Goal: Book appointment/travel/reservation

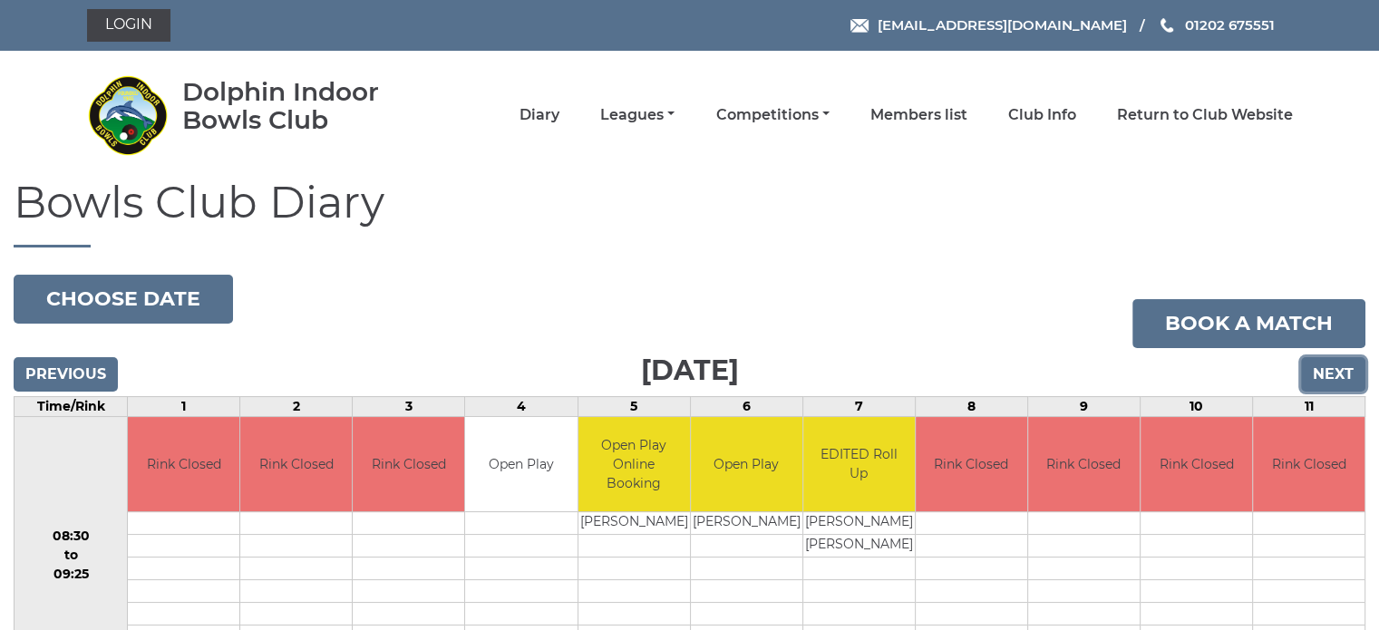
click at [1320, 367] on input "Next" at bounding box center [1333, 374] width 64 height 34
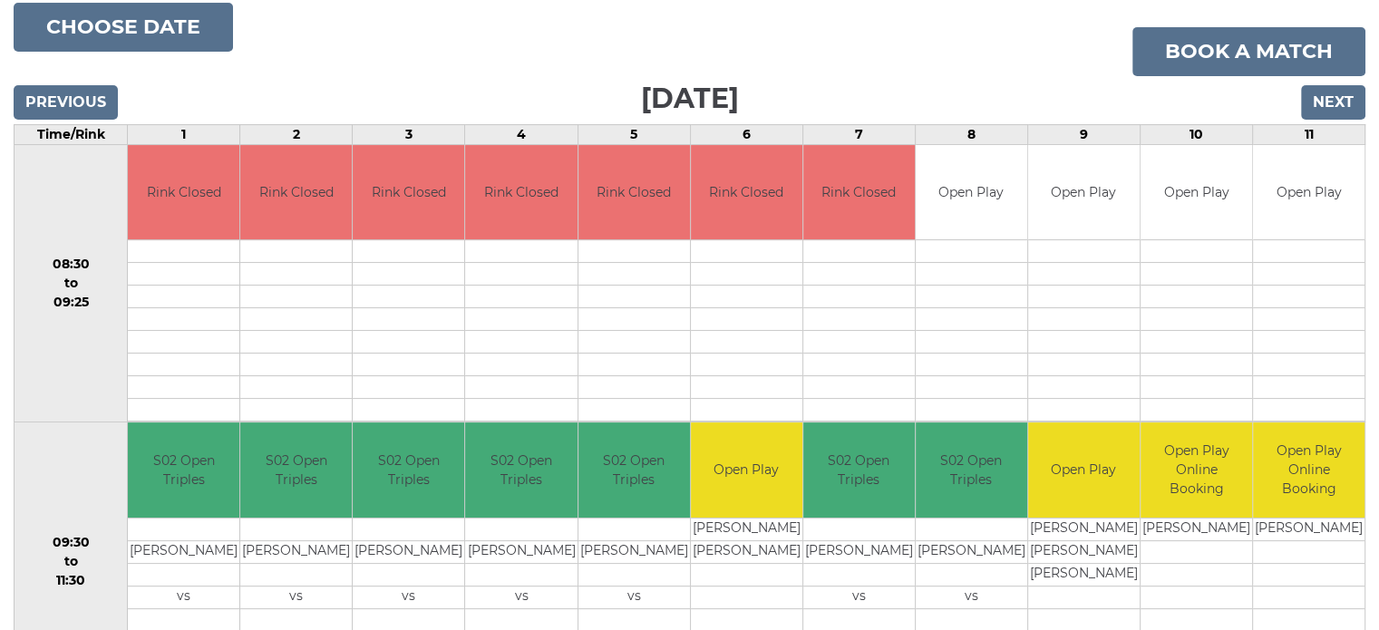
scroll to position [272, 0]
click at [1336, 93] on input "Next" at bounding box center [1333, 102] width 64 height 34
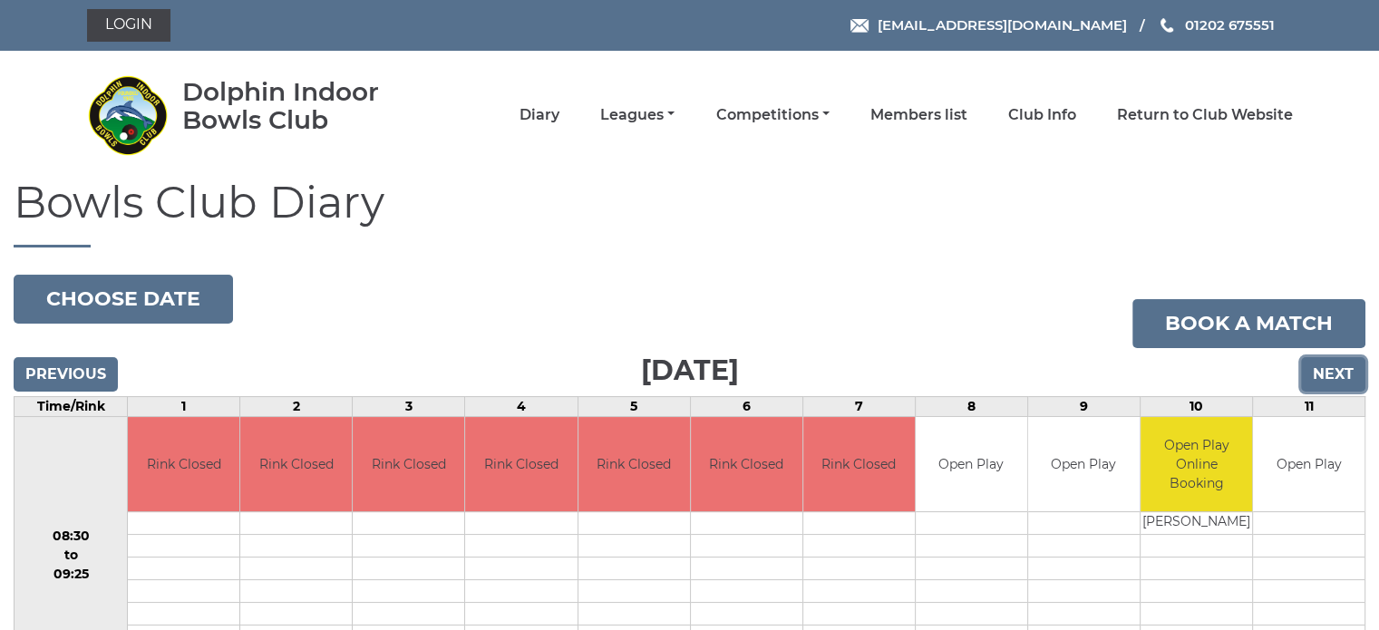
click at [1343, 372] on input "Next" at bounding box center [1333, 374] width 64 height 34
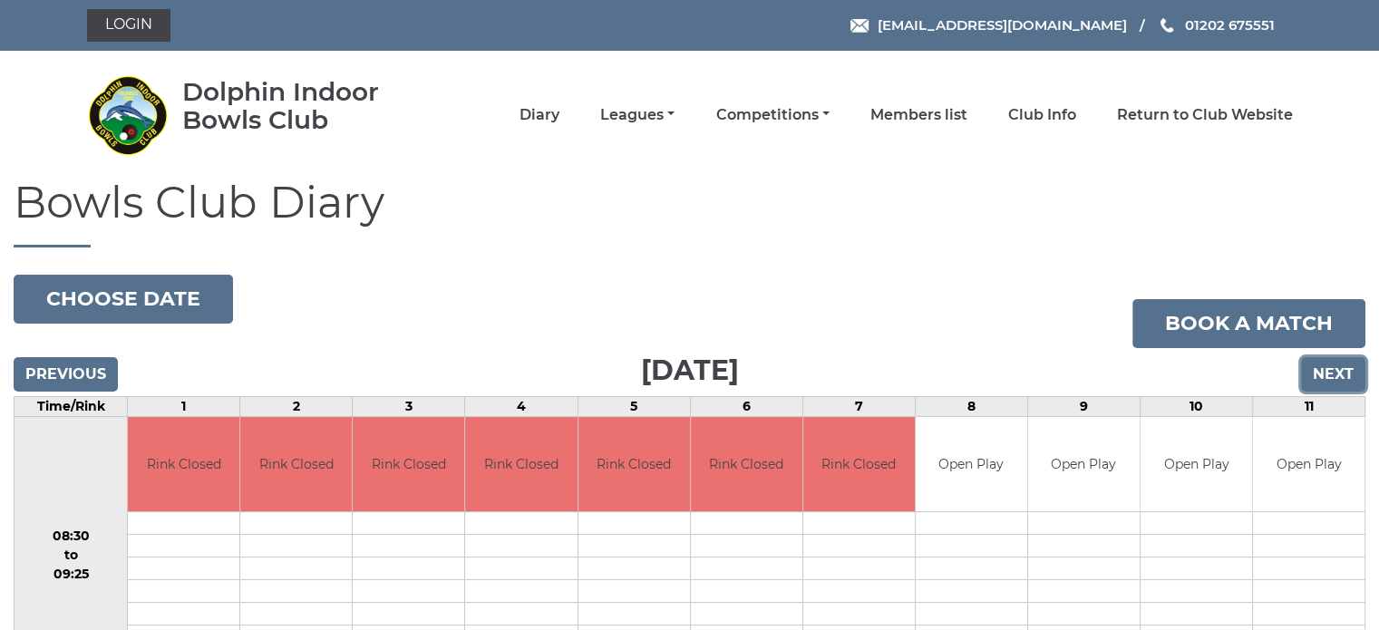
click at [1340, 375] on input "Next" at bounding box center [1333, 374] width 64 height 34
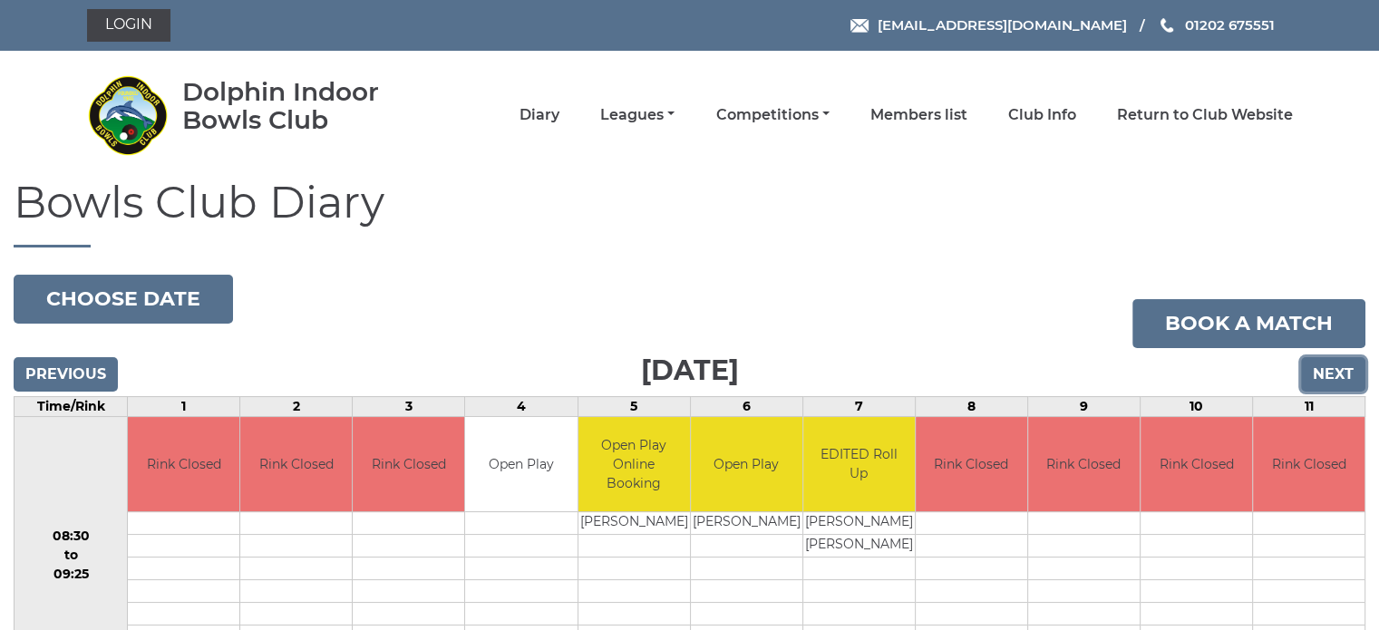
click at [1327, 373] on input "Next" at bounding box center [1333, 374] width 64 height 34
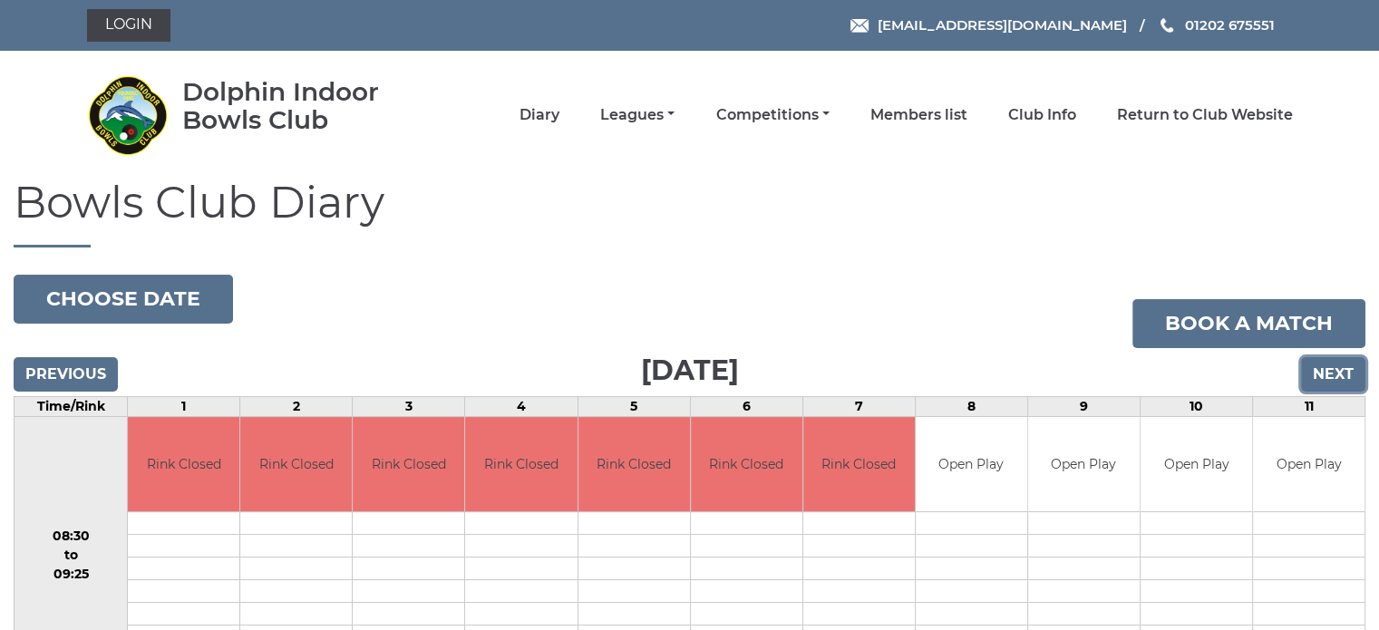
click at [1327, 373] on input "Next" at bounding box center [1333, 374] width 64 height 34
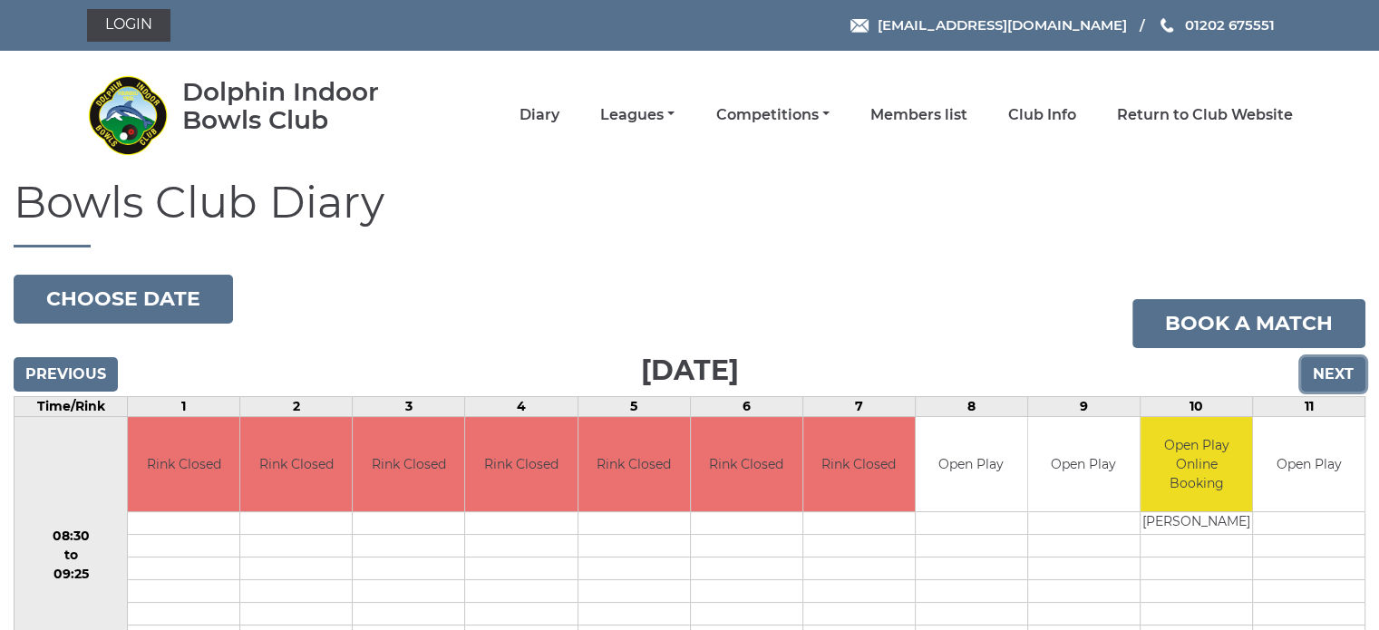
click at [1327, 373] on input "Next" at bounding box center [1333, 374] width 64 height 34
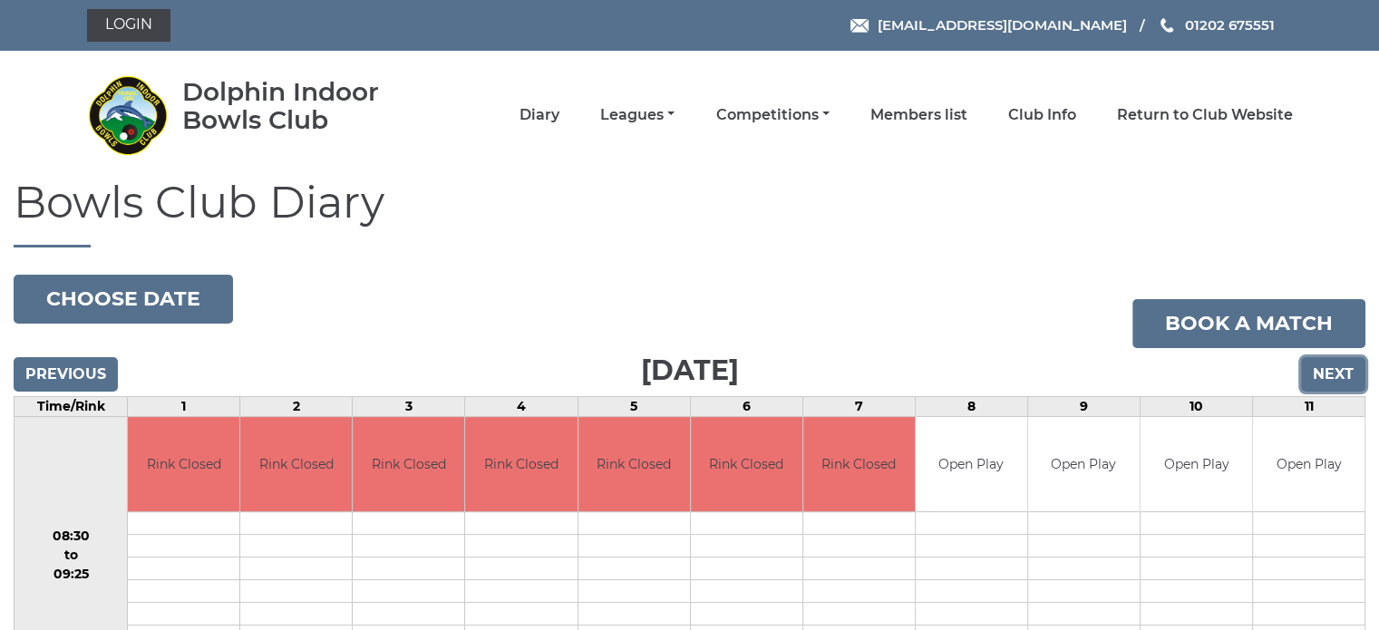
click at [1327, 373] on input "Next" at bounding box center [1333, 374] width 64 height 34
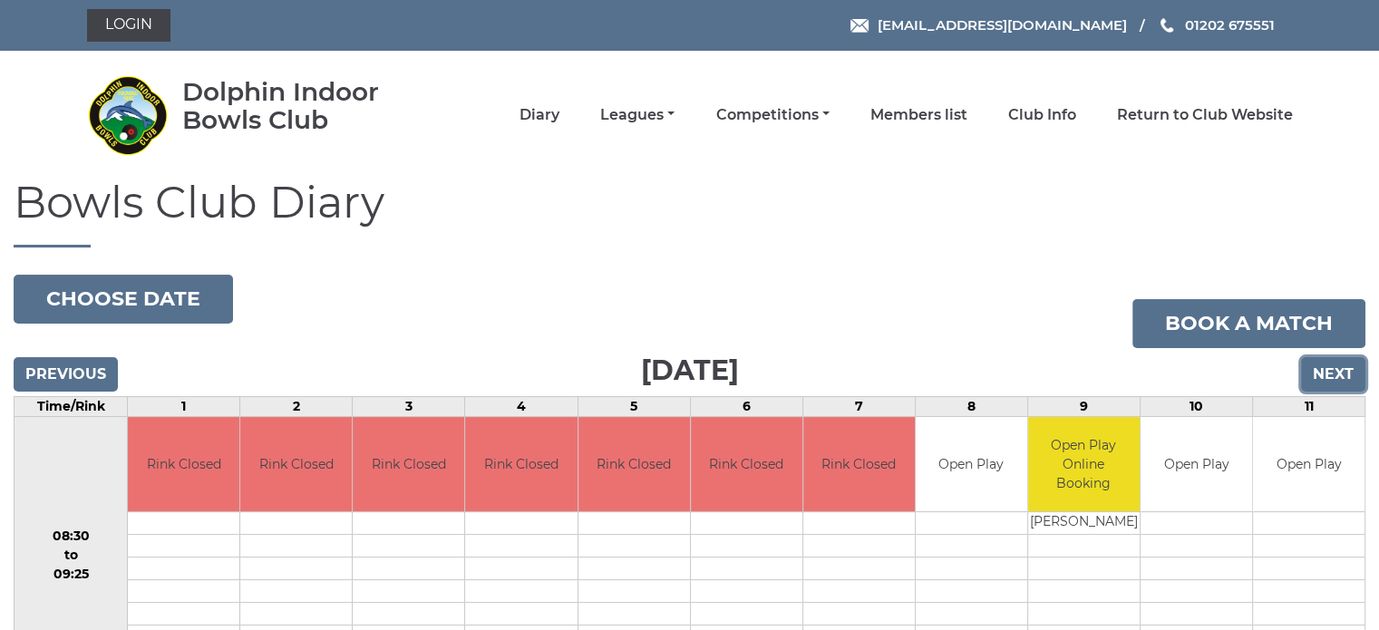
drag, startPoint x: 0, startPoint y: 0, endPoint x: 1327, endPoint y: 373, distance: 1378.1
click at [1327, 373] on input "Next" at bounding box center [1333, 374] width 64 height 34
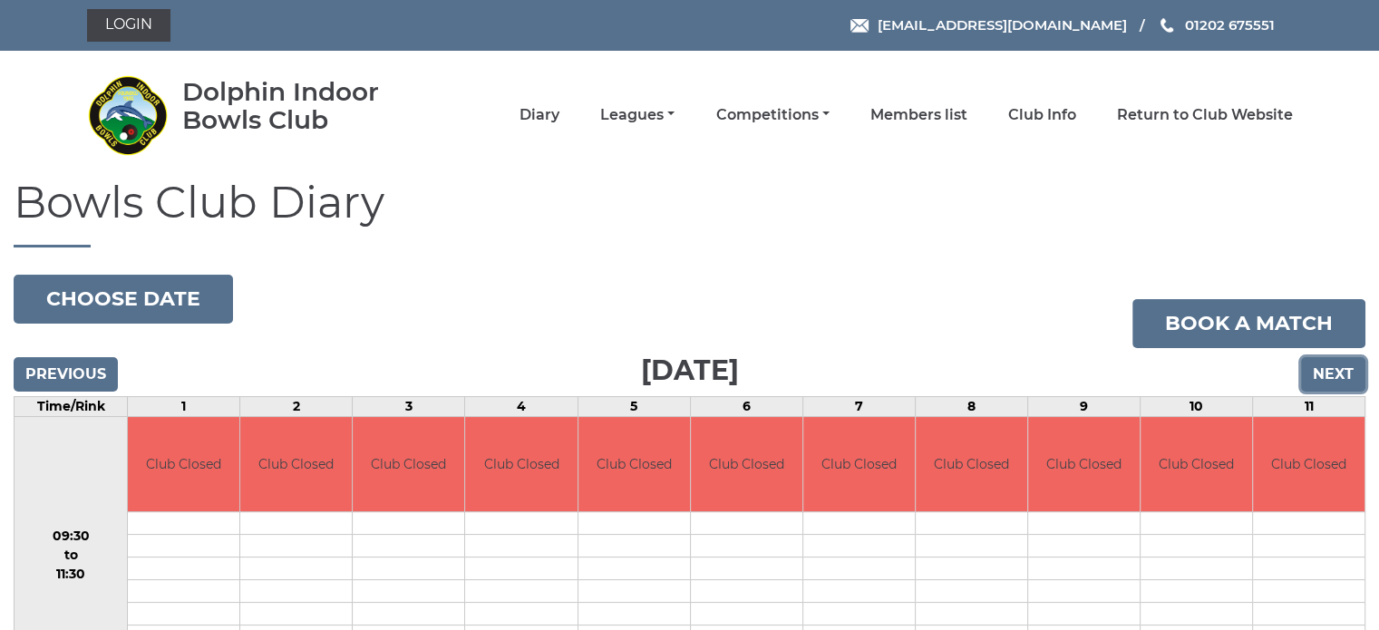
click at [1327, 373] on input "Next" at bounding box center [1333, 374] width 64 height 34
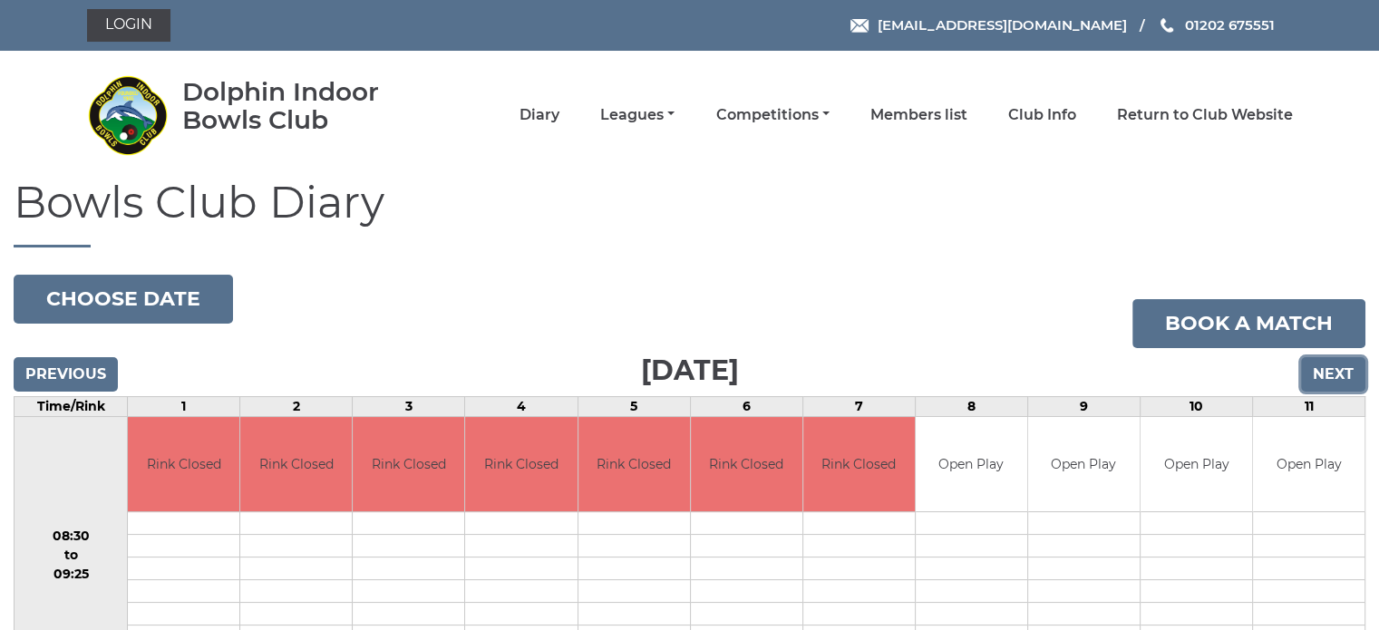
click at [1327, 373] on input "Next" at bounding box center [1333, 374] width 64 height 34
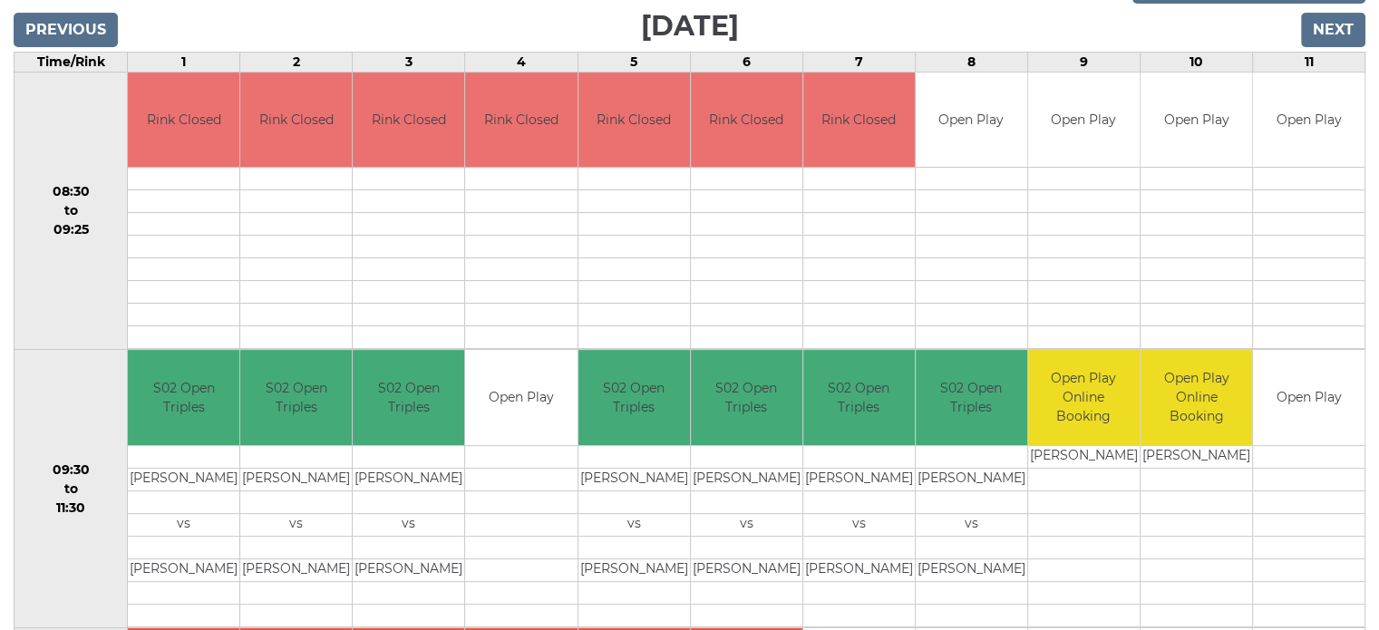
scroll to position [363, 0]
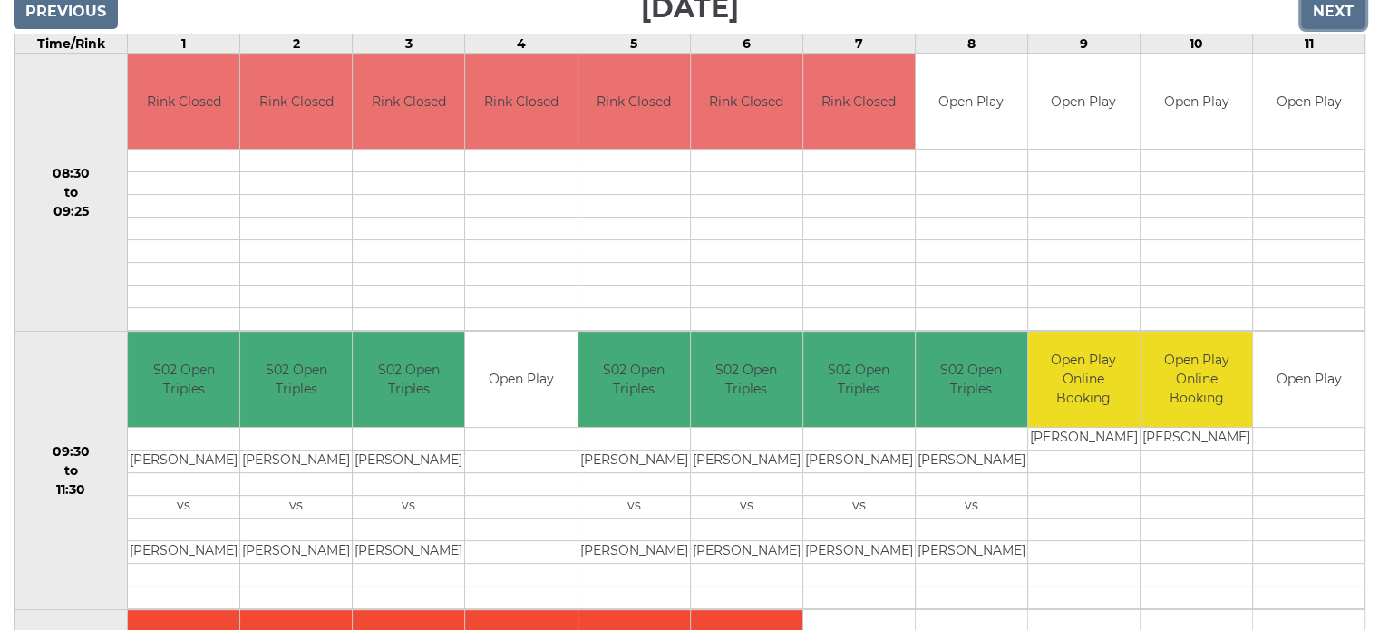
click at [1346, 15] on input "Next" at bounding box center [1333, 12] width 64 height 34
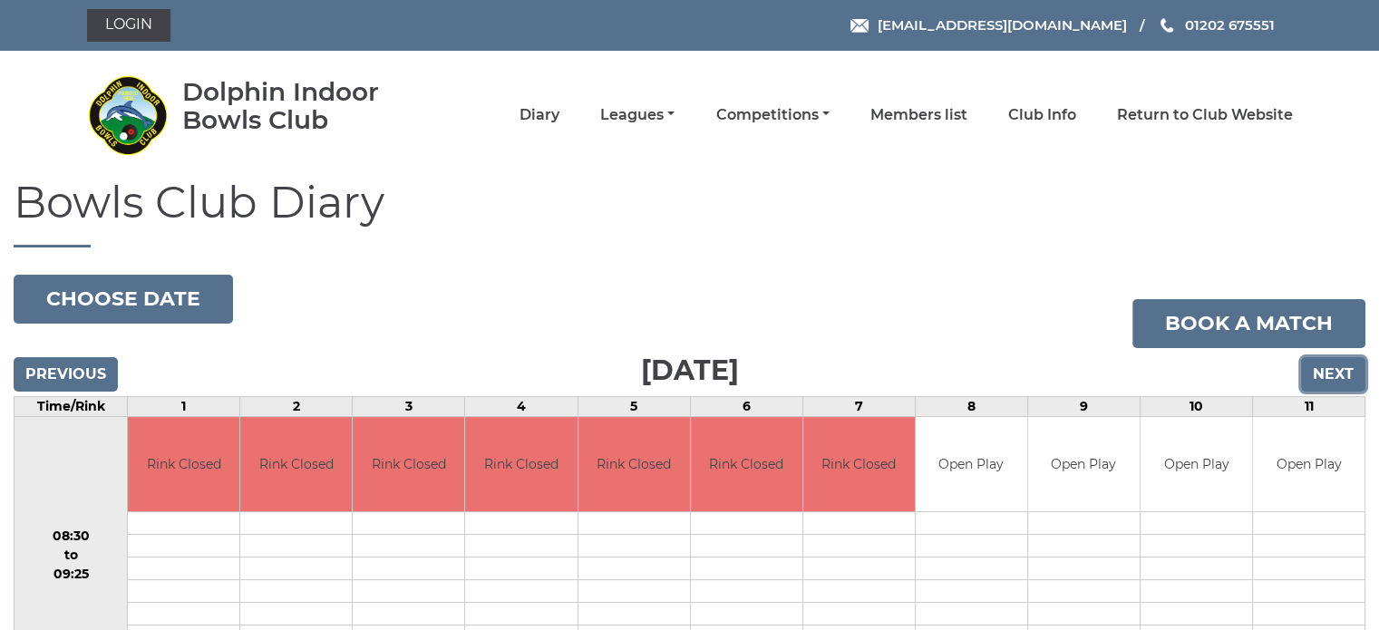
click at [1338, 367] on input "Next" at bounding box center [1333, 374] width 64 height 34
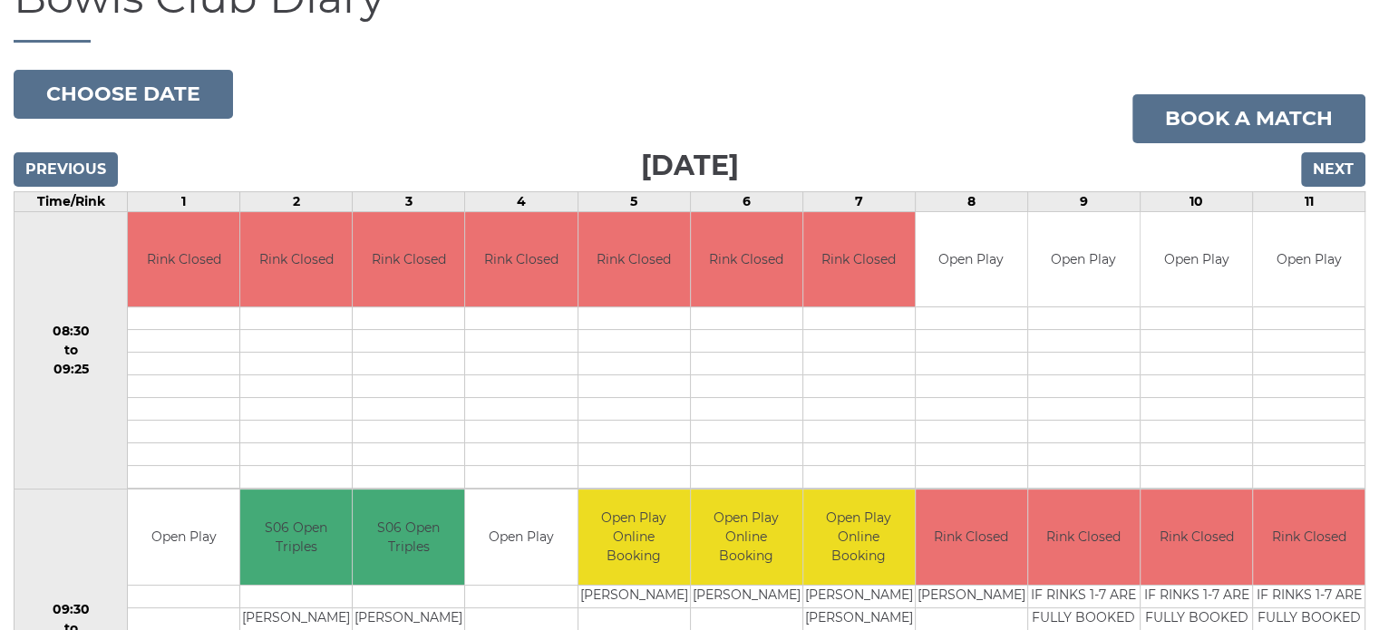
scroll to position [91, 0]
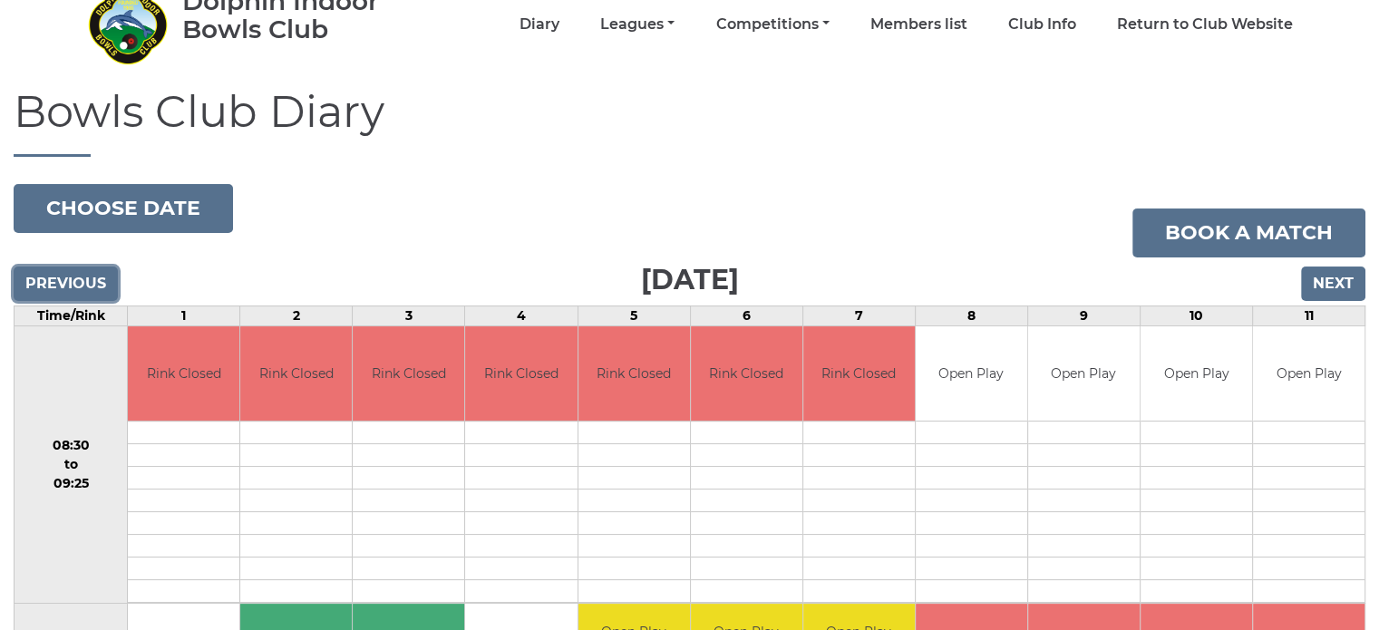
click at [44, 278] on input "Previous" at bounding box center [66, 284] width 104 height 34
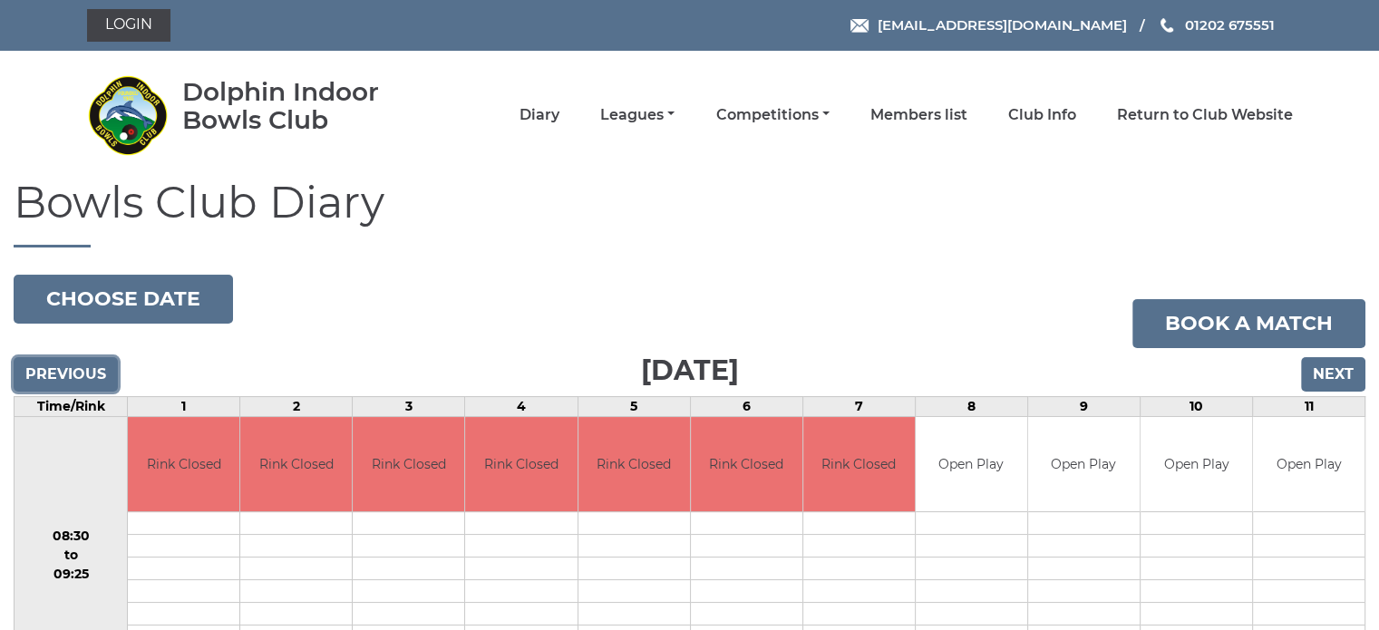
click at [57, 368] on input "Previous" at bounding box center [66, 374] width 104 height 34
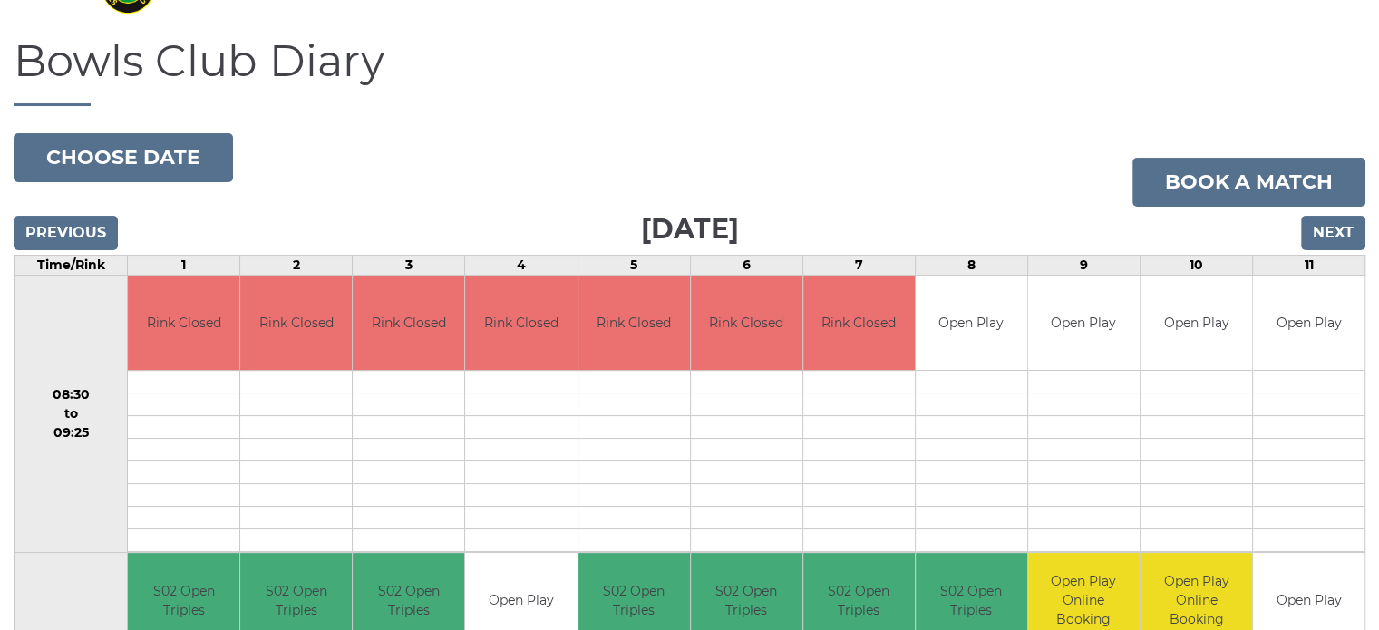
scroll to position [181, 0]
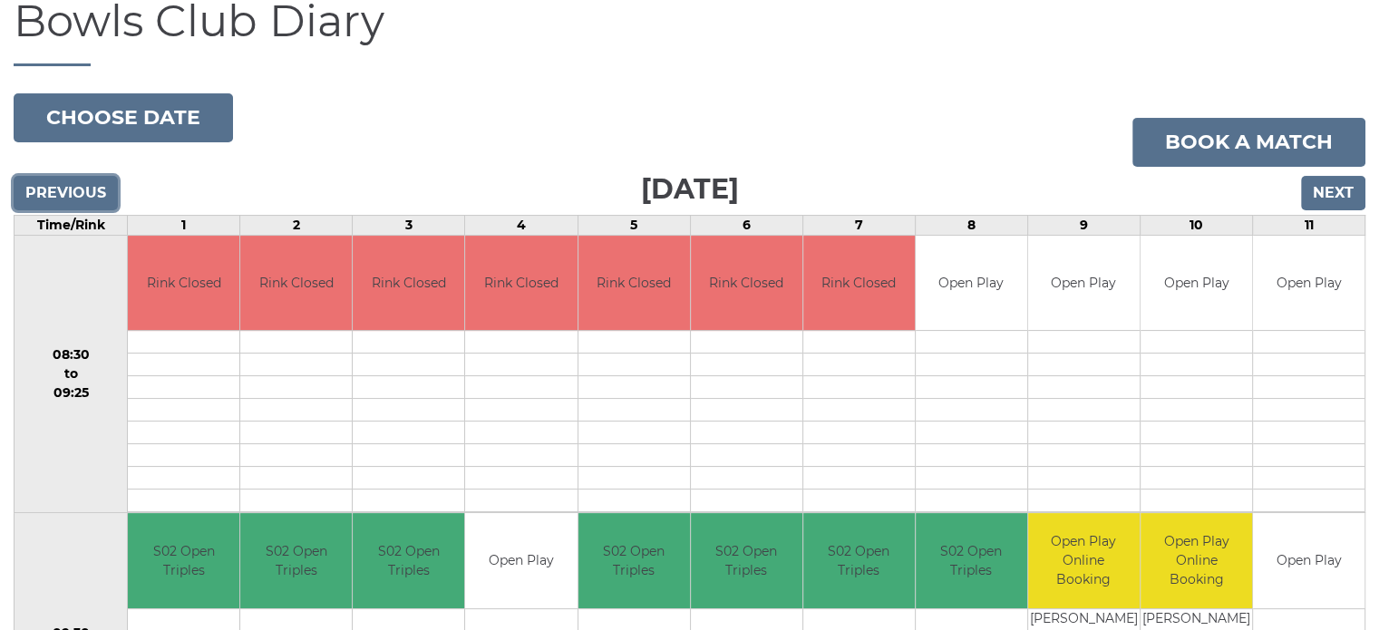
click at [47, 186] on input "Previous" at bounding box center [66, 193] width 104 height 34
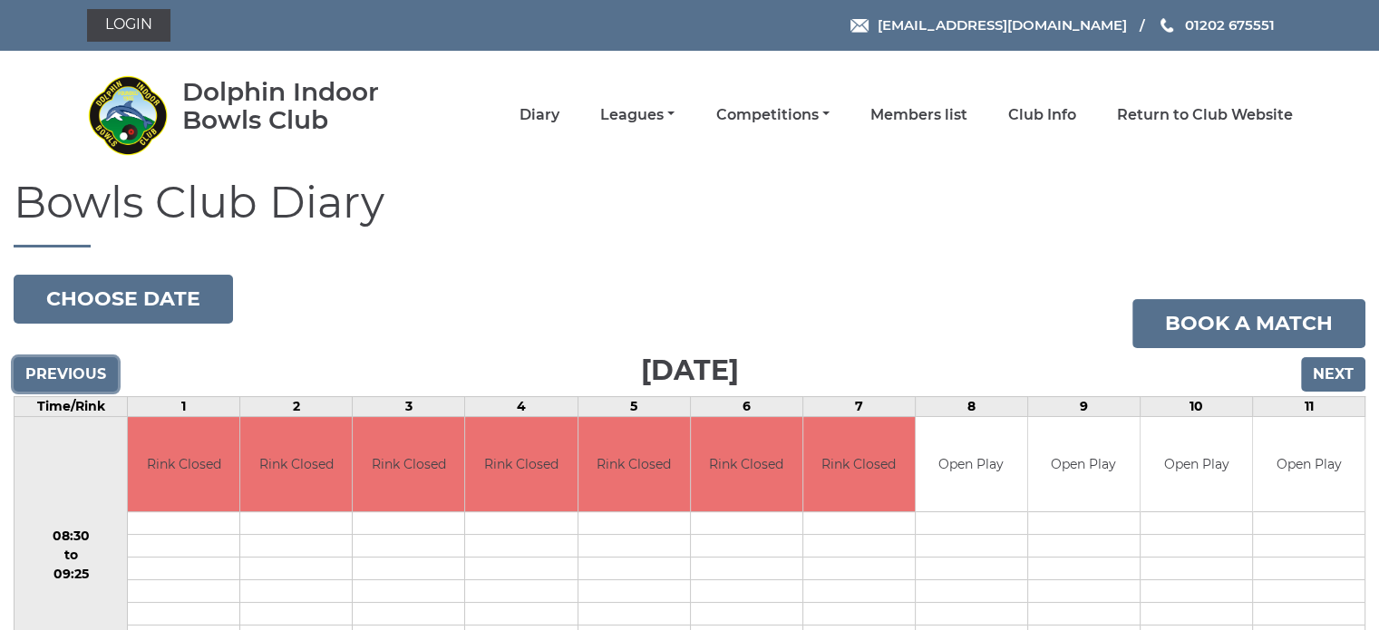
click at [67, 375] on input "Previous" at bounding box center [66, 374] width 104 height 34
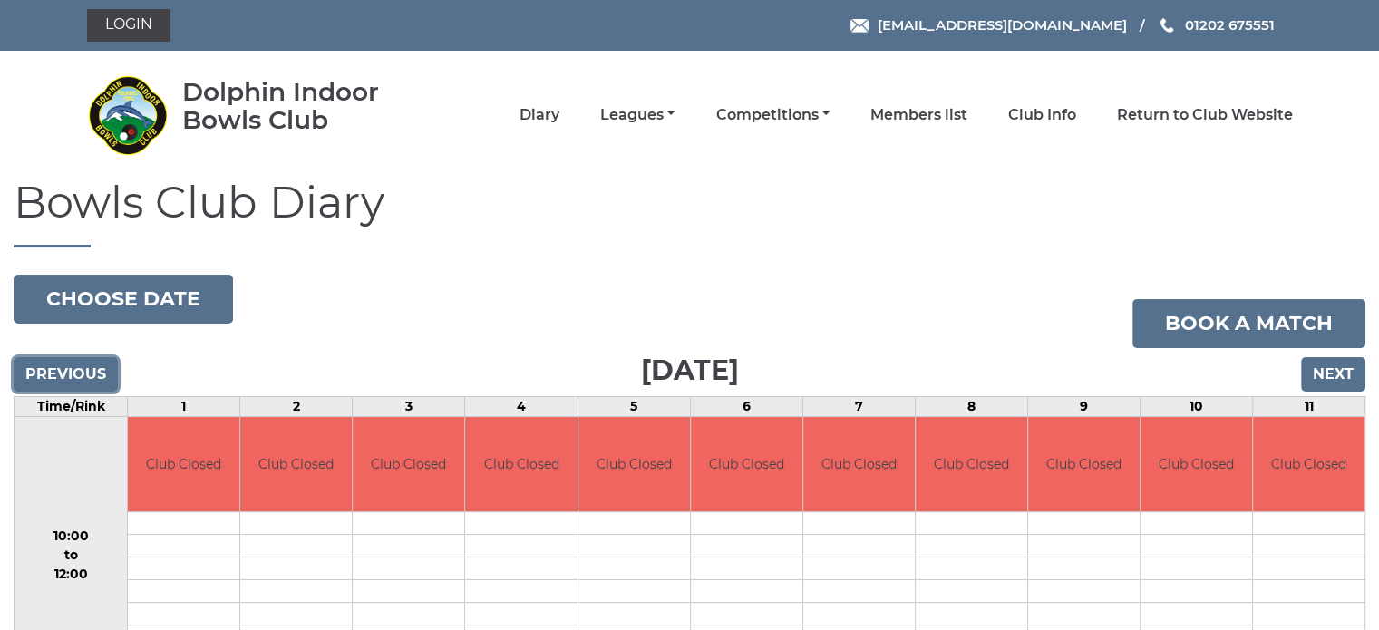
click at [67, 375] on input "Previous" at bounding box center [66, 374] width 104 height 34
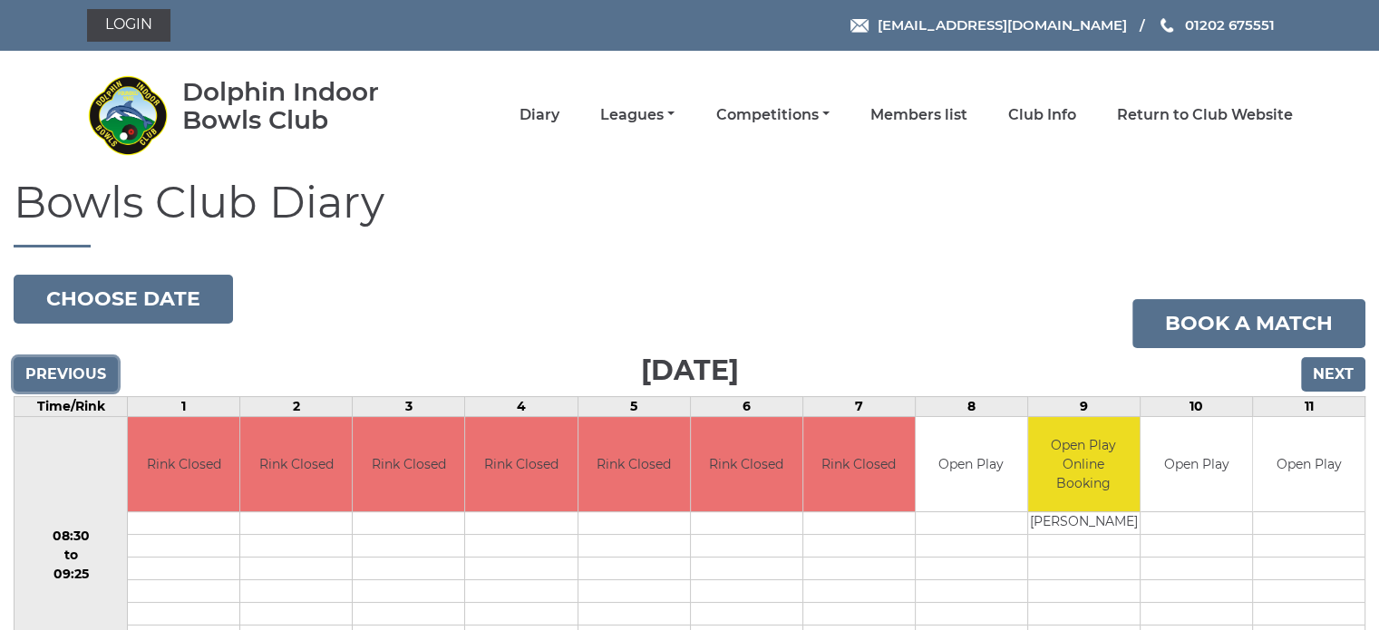
click at [67, 375] on input "Previous" at bounding box center [66, 374] width 104 height 34
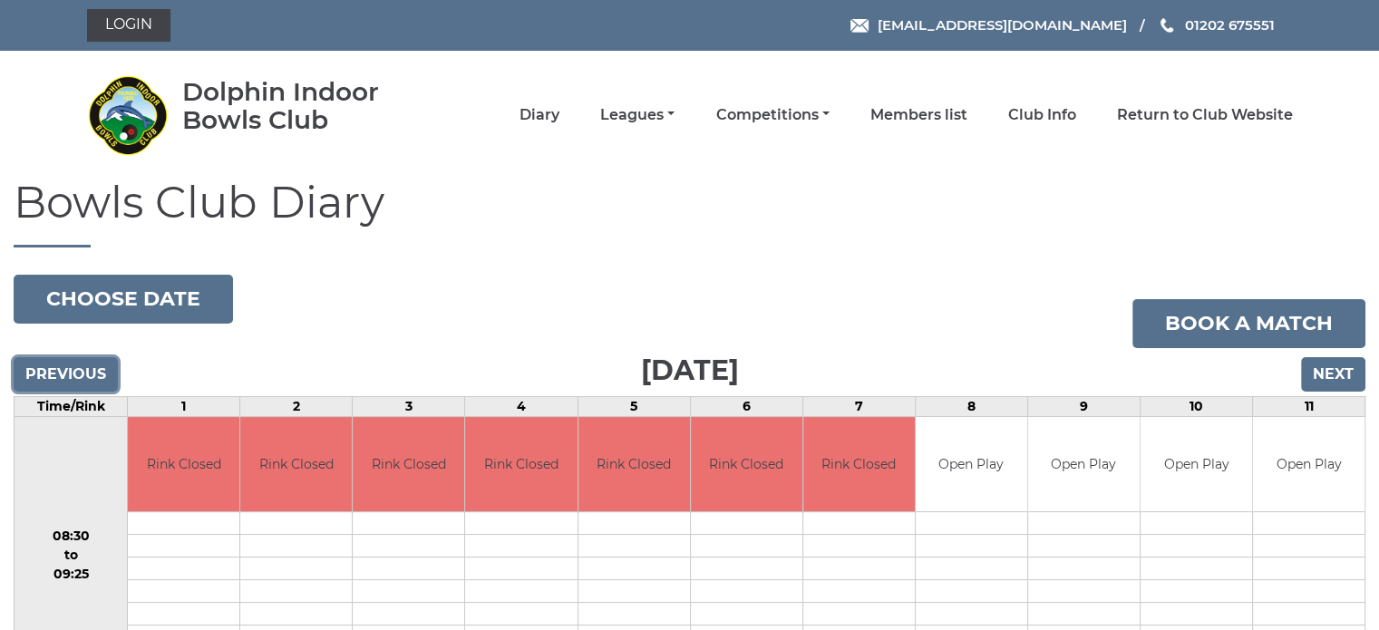
click at [67, 375] on input "Previous" at bounding box center [66, 374] width 104 height 34
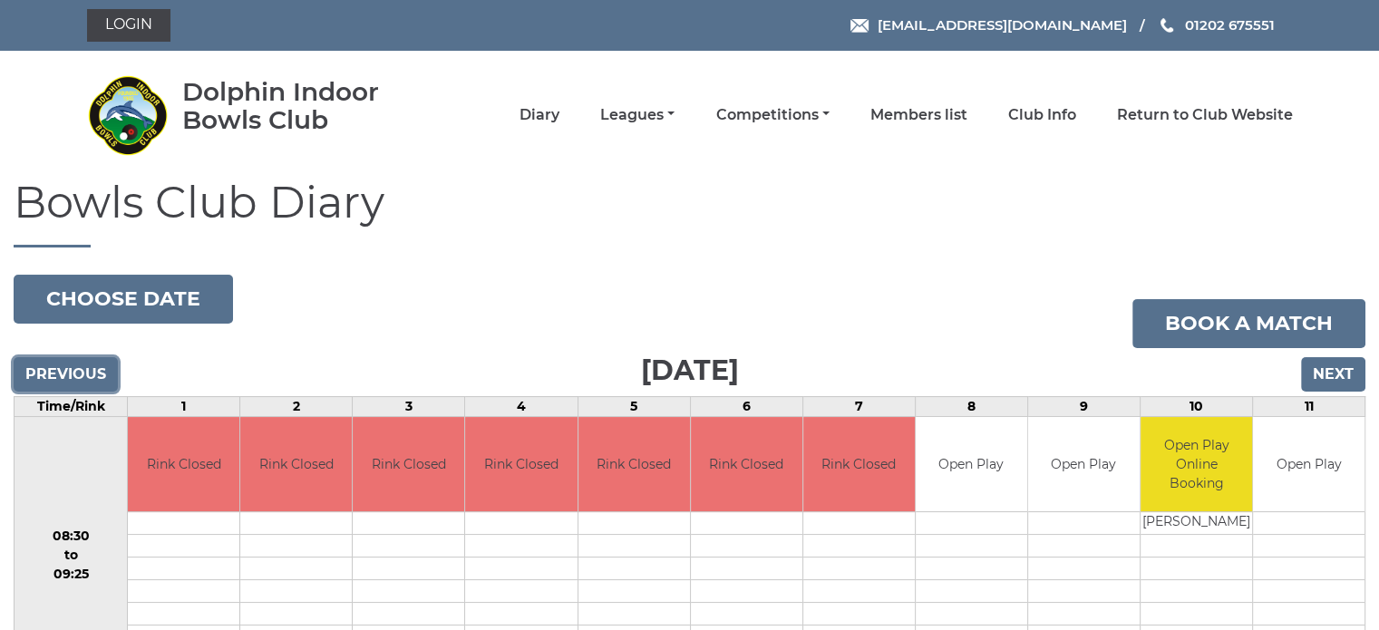
click at [67, 375] on input "Previous" at bounding box center [66, 374] width 104 height 34
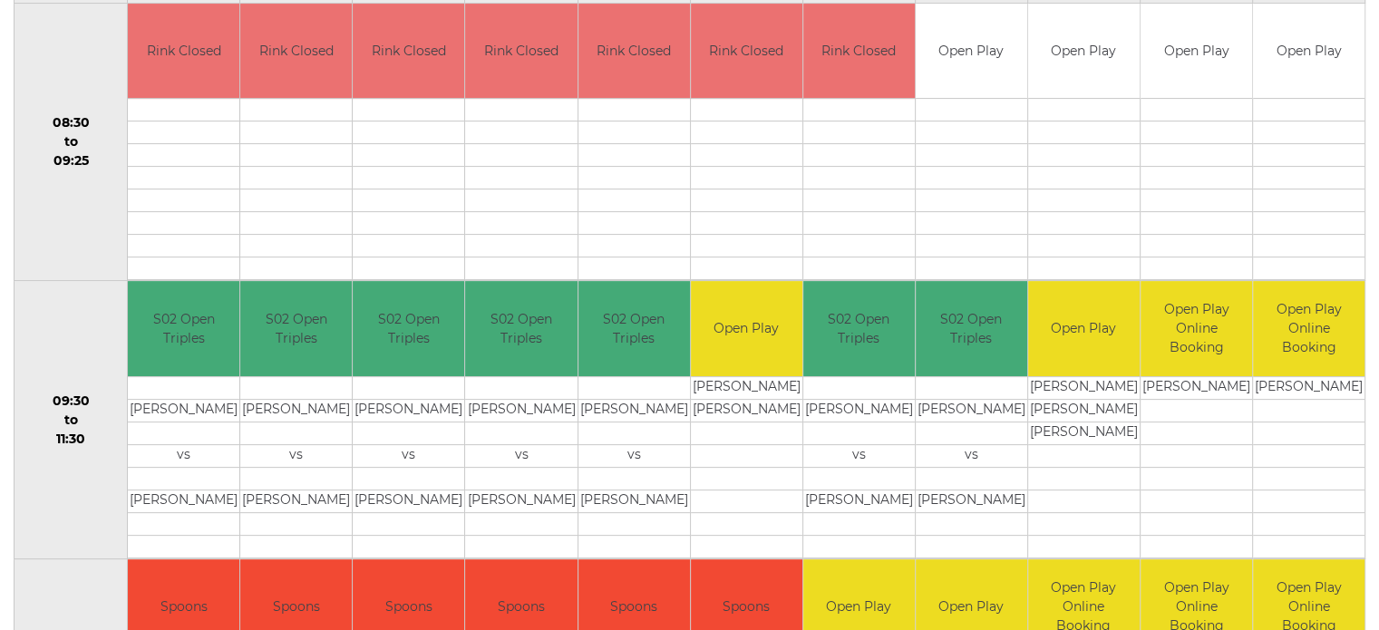
scroll to position [453, 0]
